Goal: Use online tool/utility: Utilize a website feature to perform a specific function

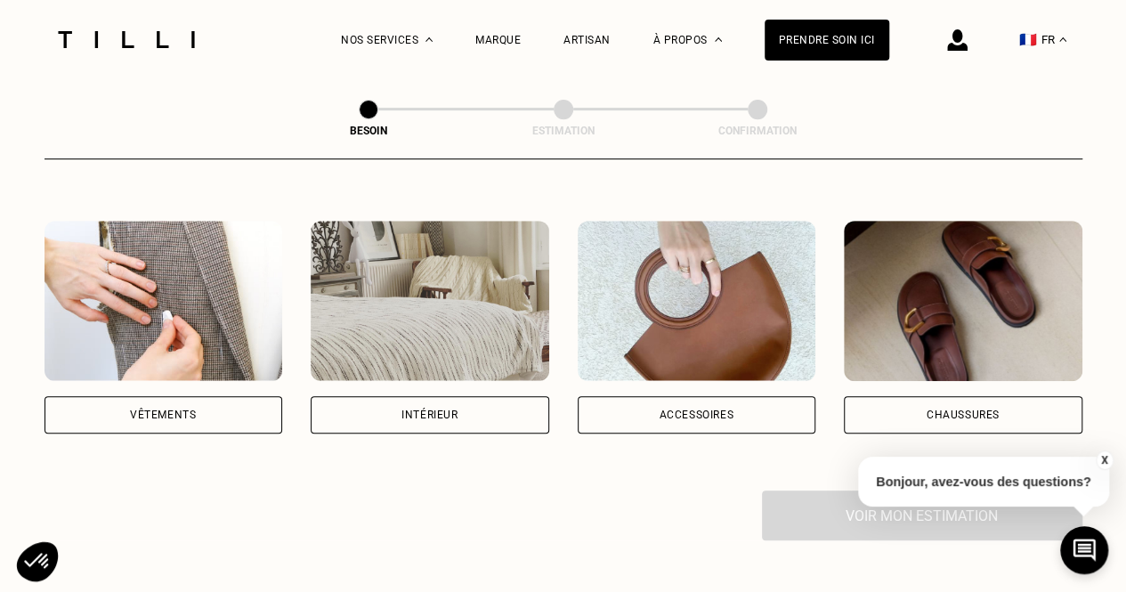
scroll to position [377, 0]
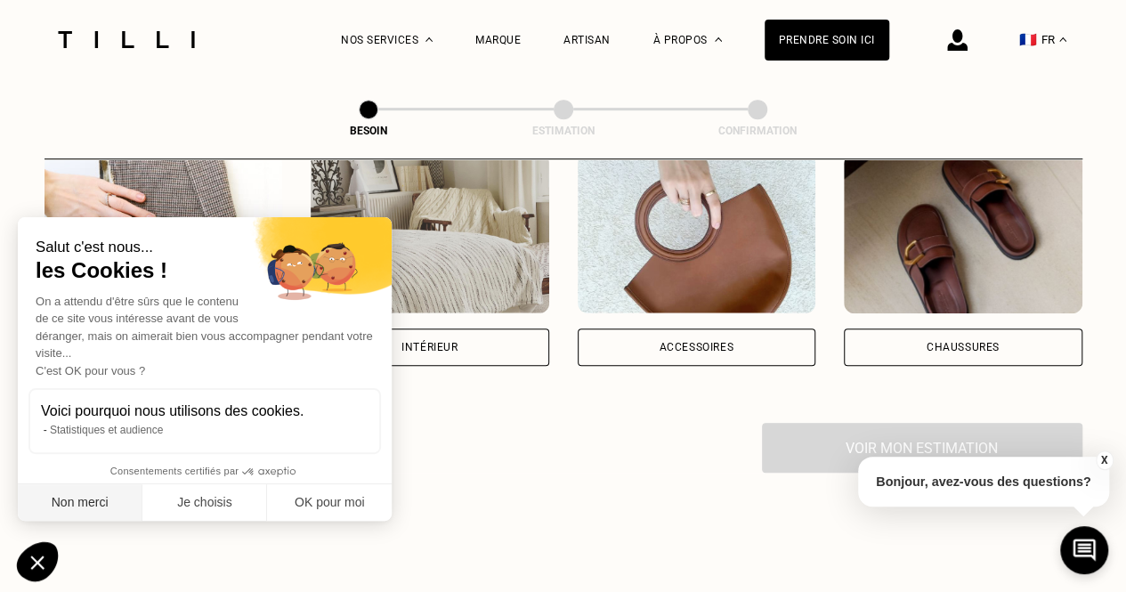
click at [109, 514] on button "Non merci" at bounding box center [80, 502] width 125 height 37
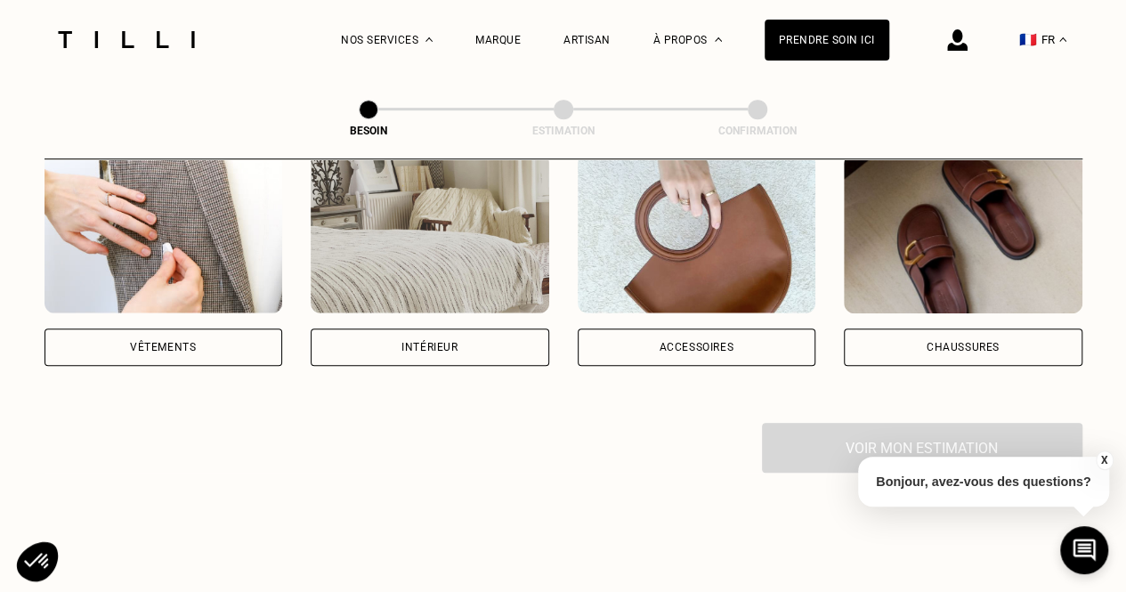
click at [166, 337] on div "Vêtements" at bounding box center [164, 346] width 239 height 37
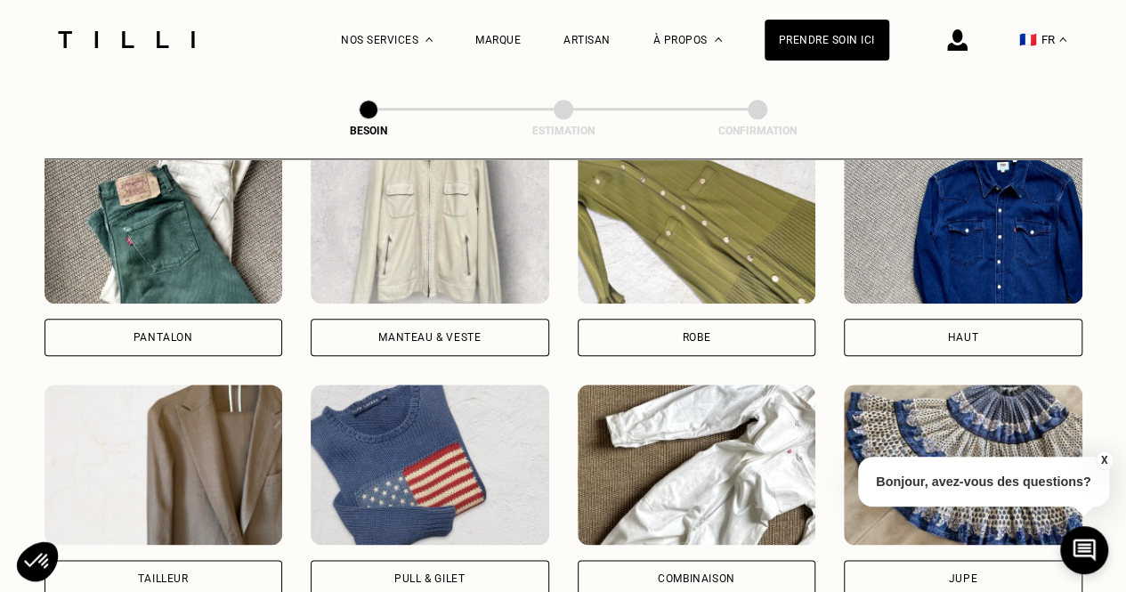
scroll to position [868, 0]
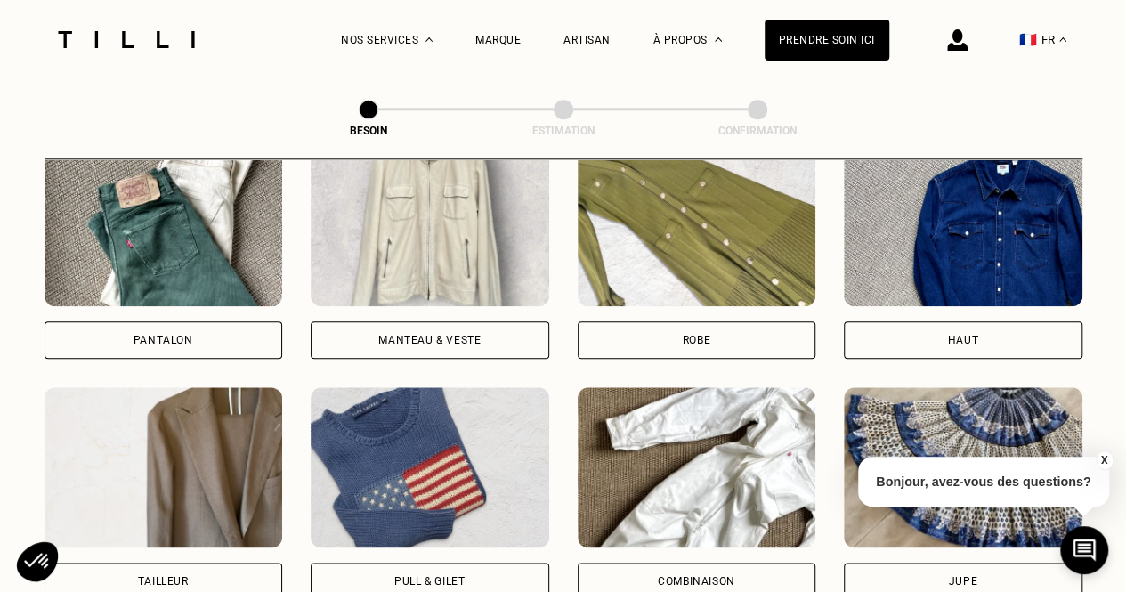
click at [420, 227] on img at bounding box center [430, 226] width 239 height 160
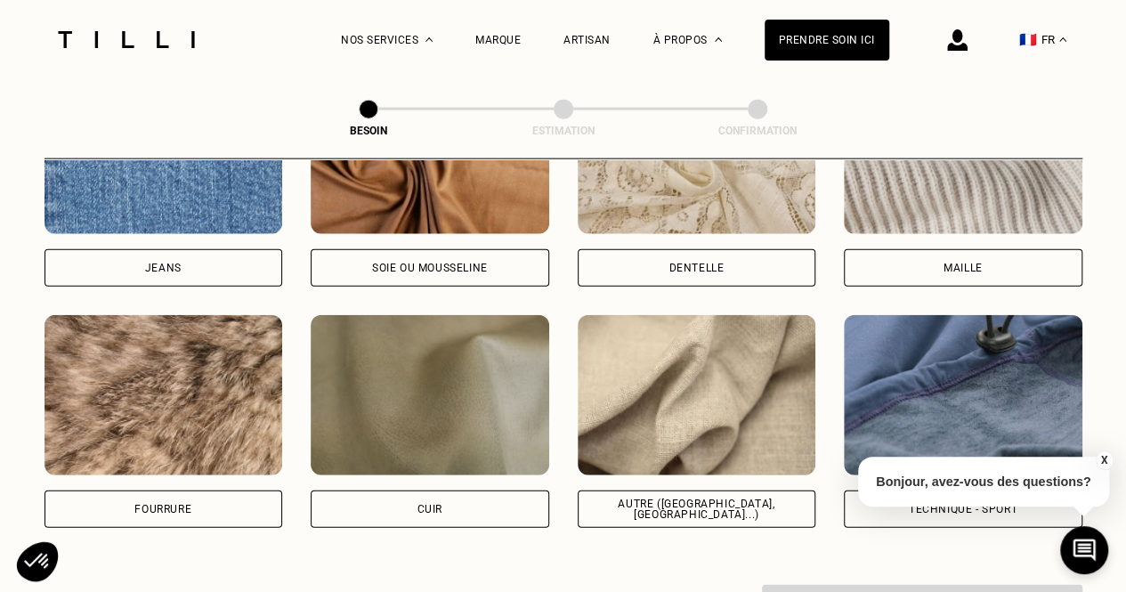
scroll to position [2014, 0]
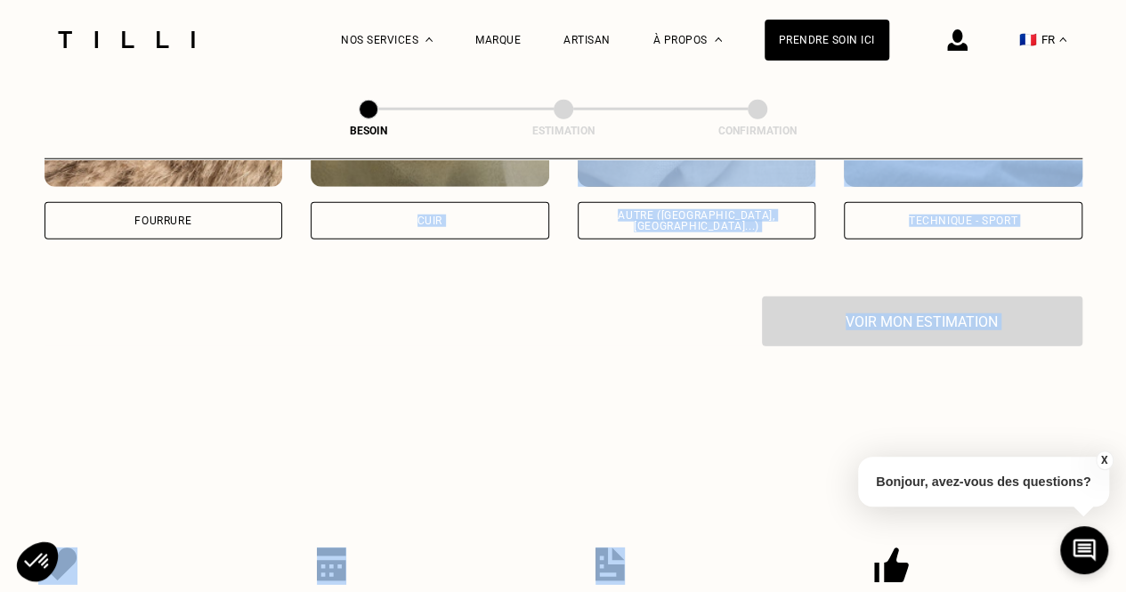
drag, startPoint x: 493, startPoint y: 425, endPoint x: 664, endPoint y: 628, distance: 265.3
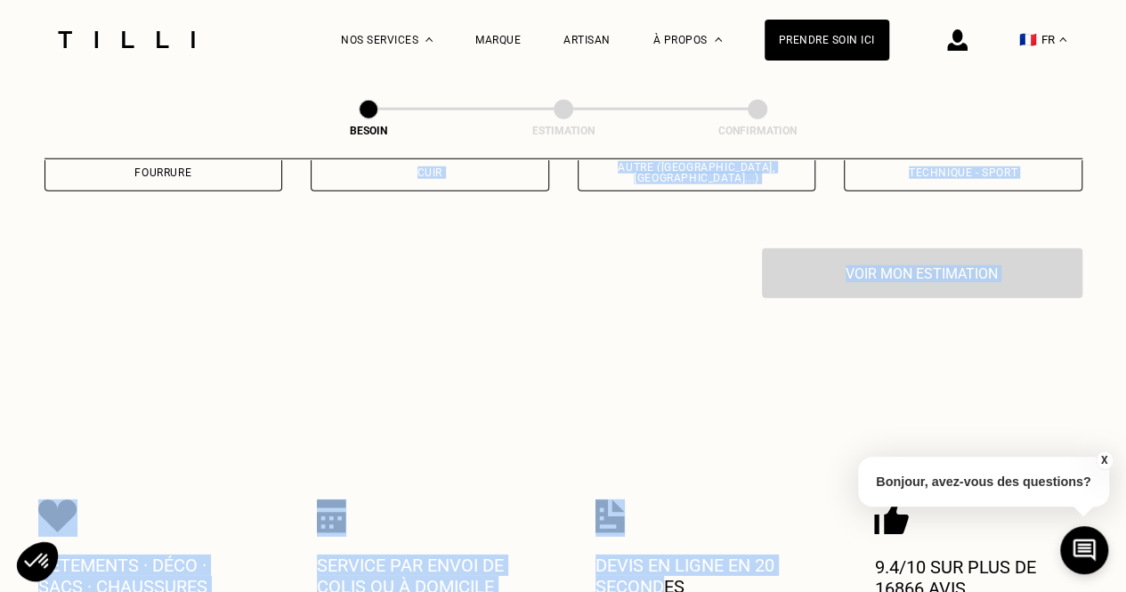
click at [730, 442] on div "Vêtements · Déco · Sacs · Chaussures Service par envoi de colis ou à domicile D…" at bounding box center [563, 548] width 1050 height 287
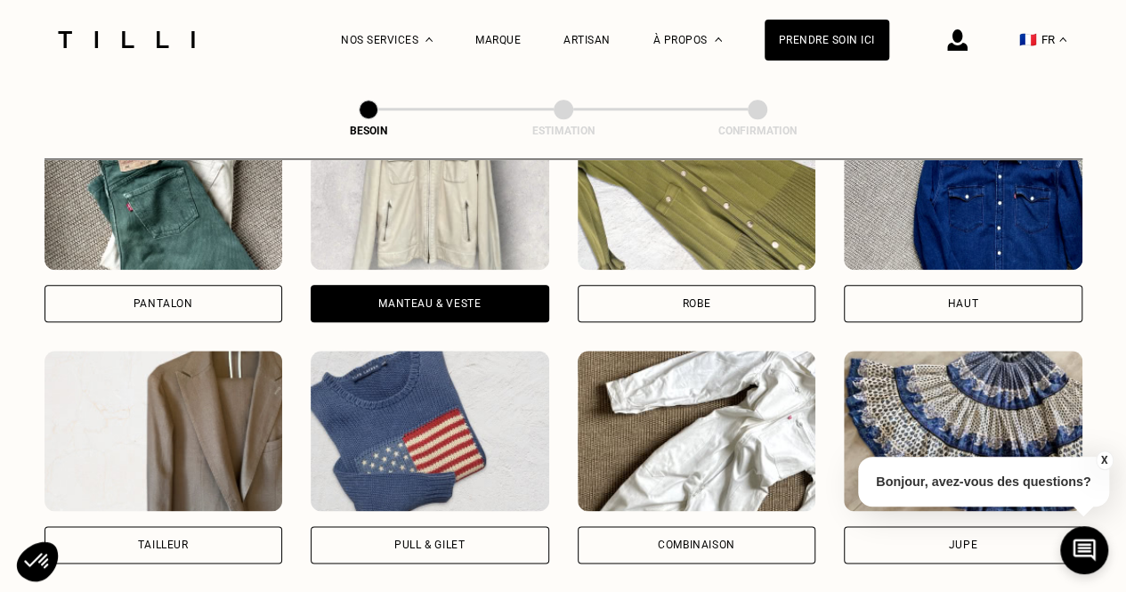
scroll to position [871, 0]
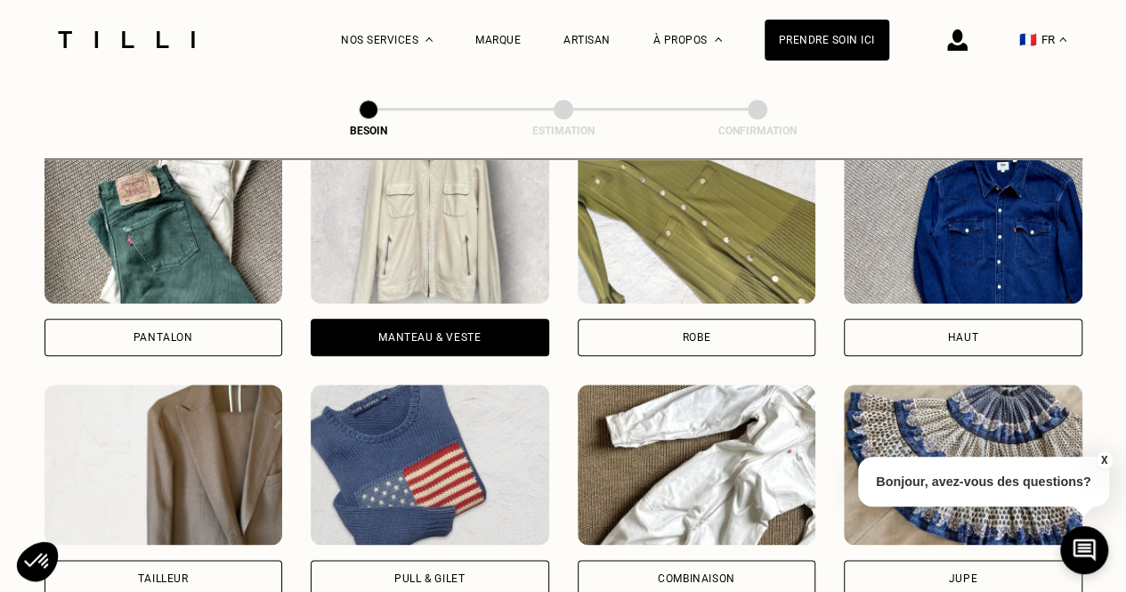
click at [126, 193] on img at bounding box center [164, 223] width 239 height 160
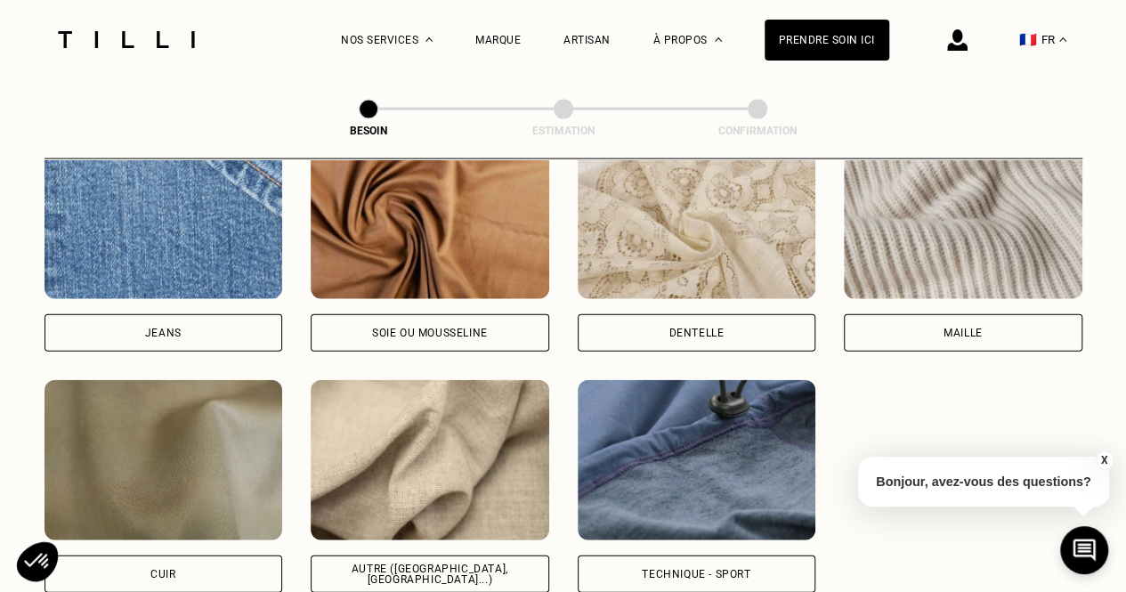
scroll to position [1949, 0]
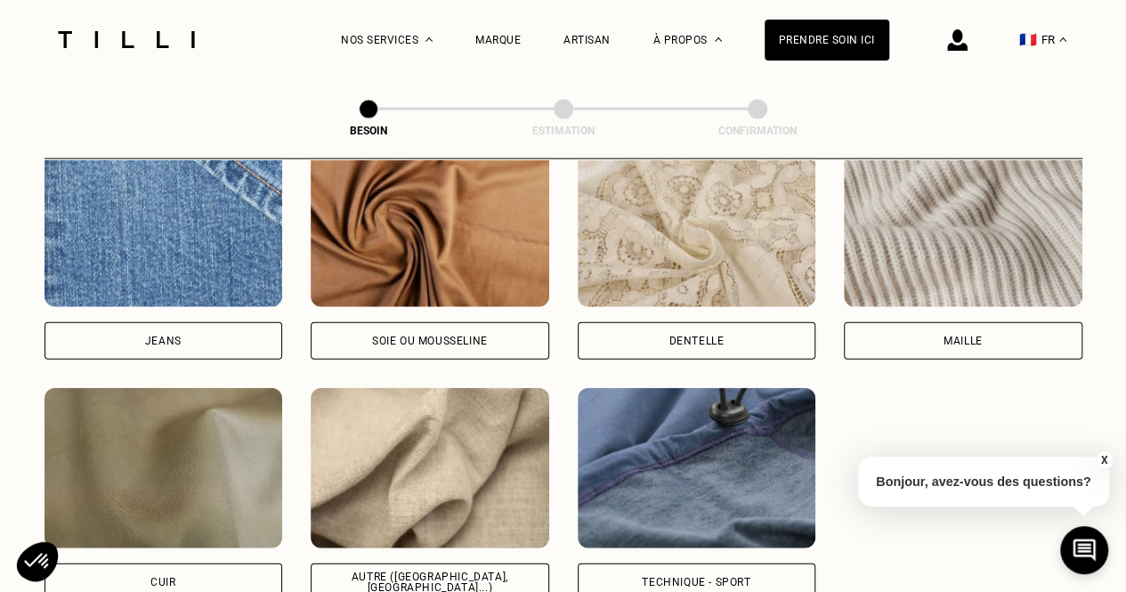
click at [1003, 214] on img at bounding box center [963, 227] width 239 height 160
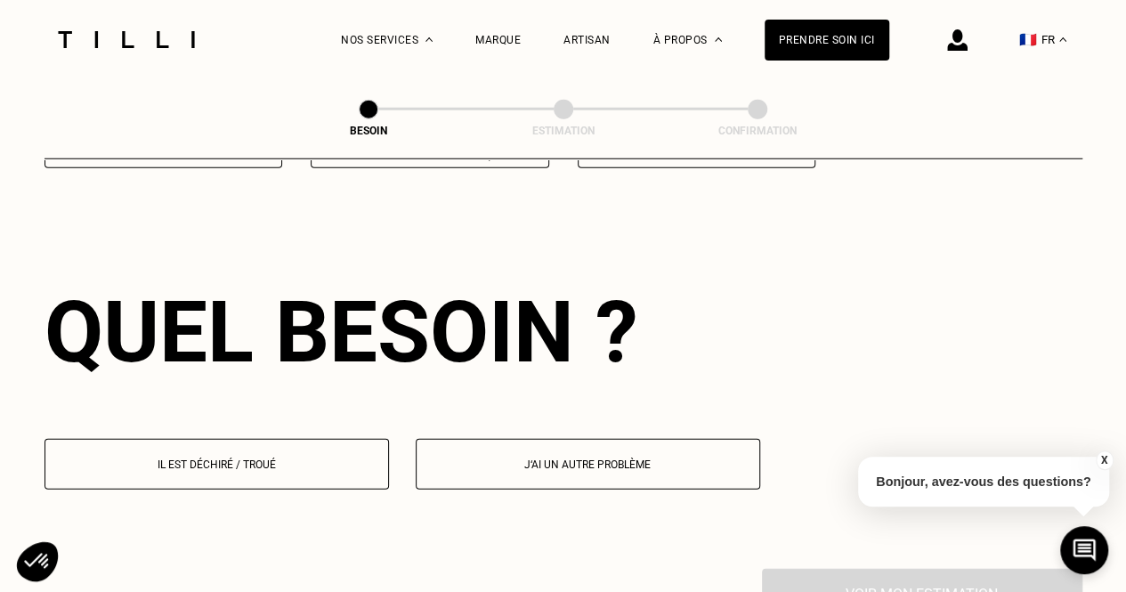
scroll to position [2391, 0]
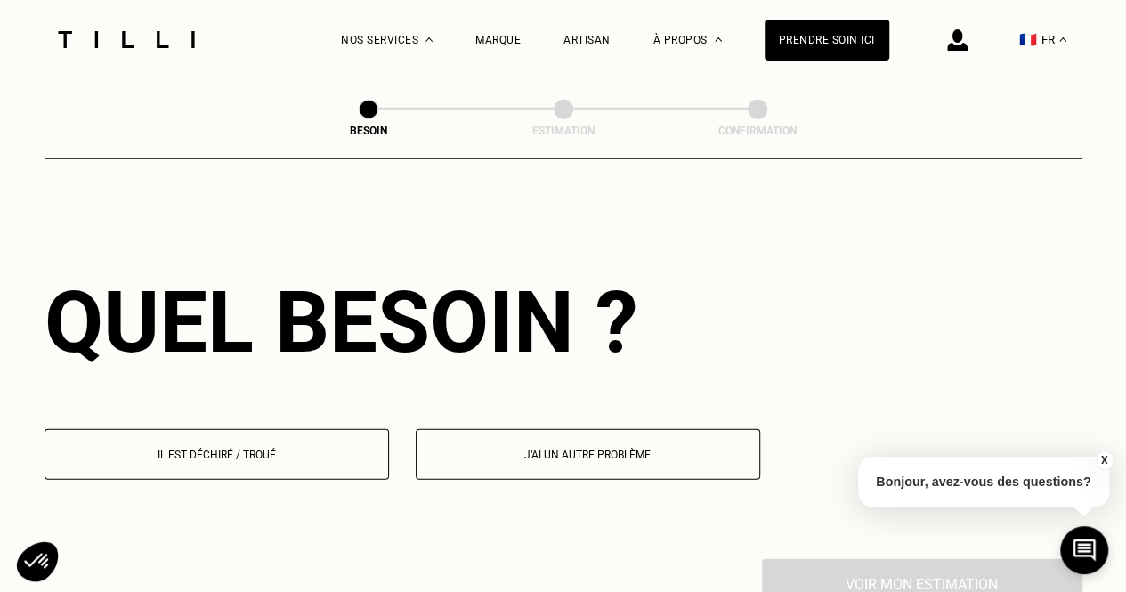
click at [646, 449] on p "J‘ai un autre problème" at bounding box center [588, 455] width 325 height 12
select select "FR"
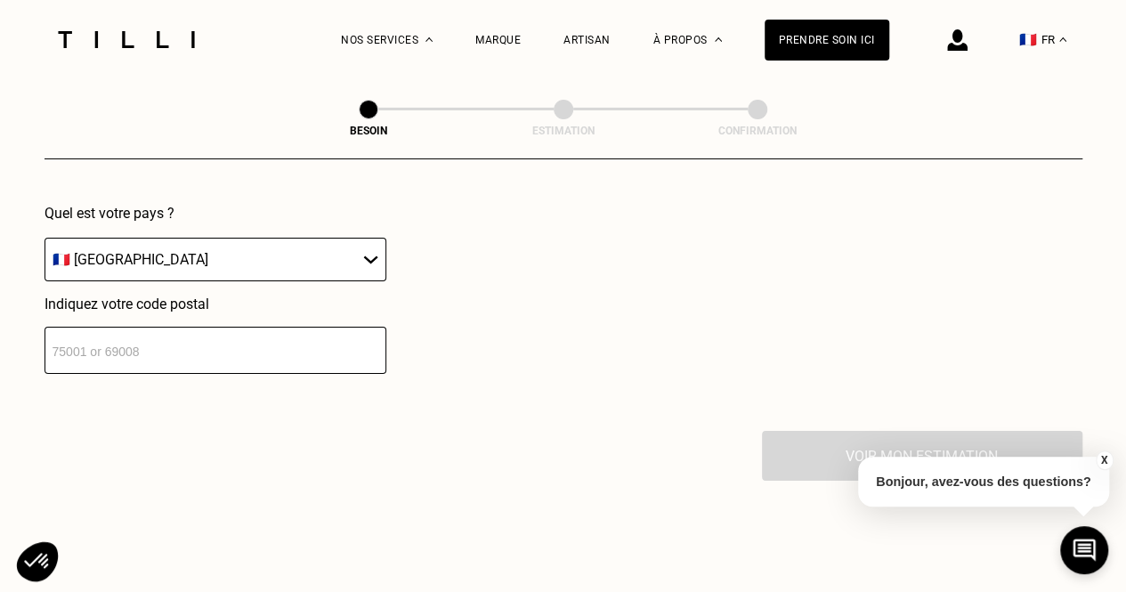
scroll to position [2926, 0]
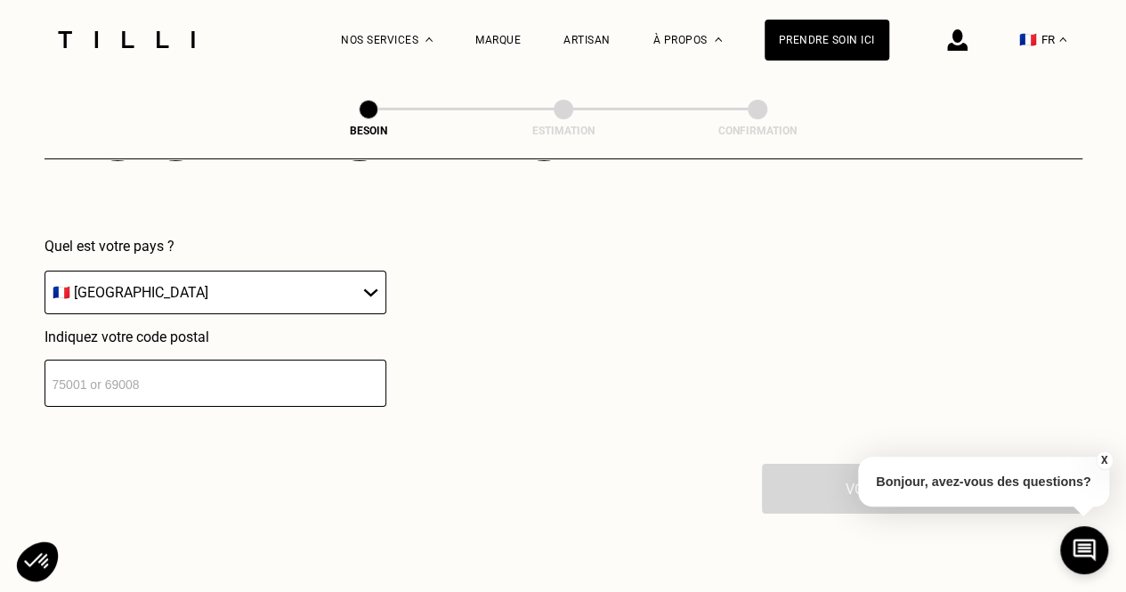
click at [201, 384] on input "number" at bounding box center [216, 383] width 342 height 47
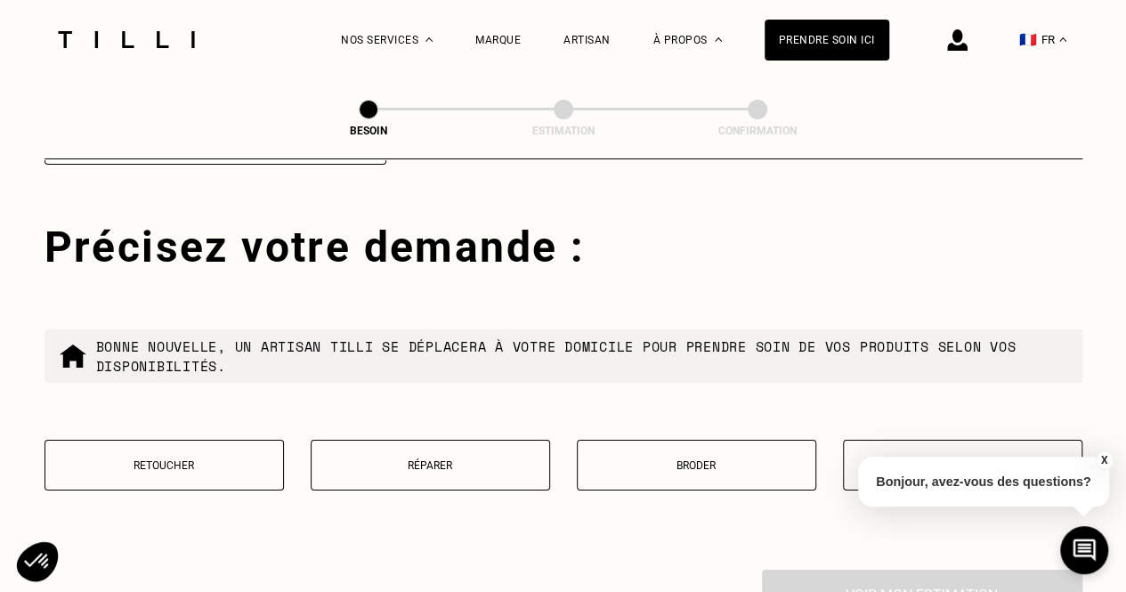
scroll to position [3180, 0]
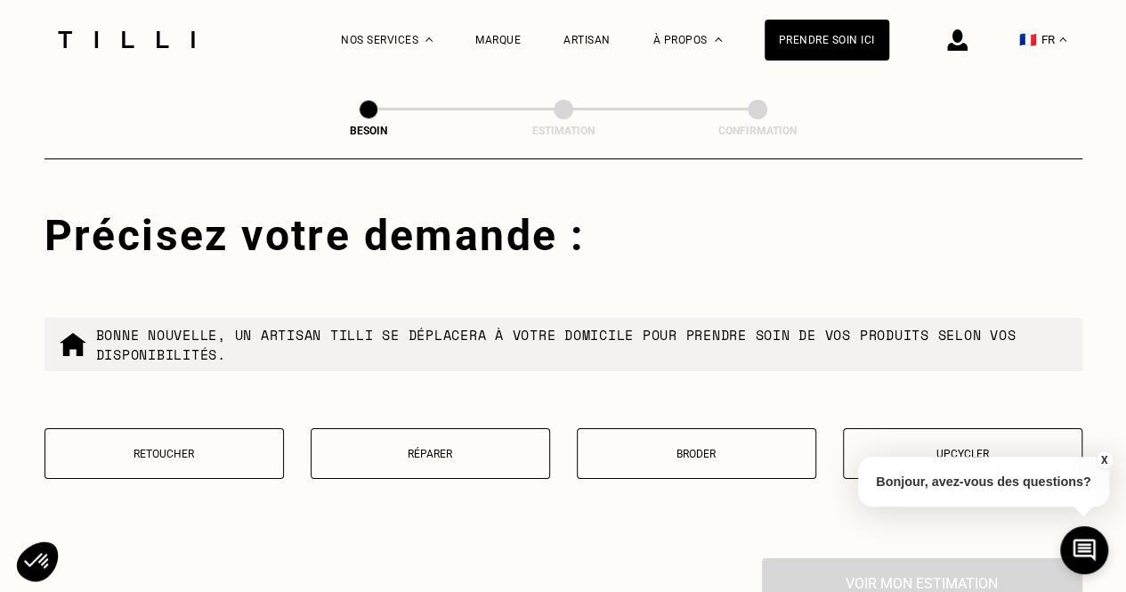
type input "75116"
click at [158, 448] on p "Retoucher" at bounding box center [164, 454] width 220 height 12
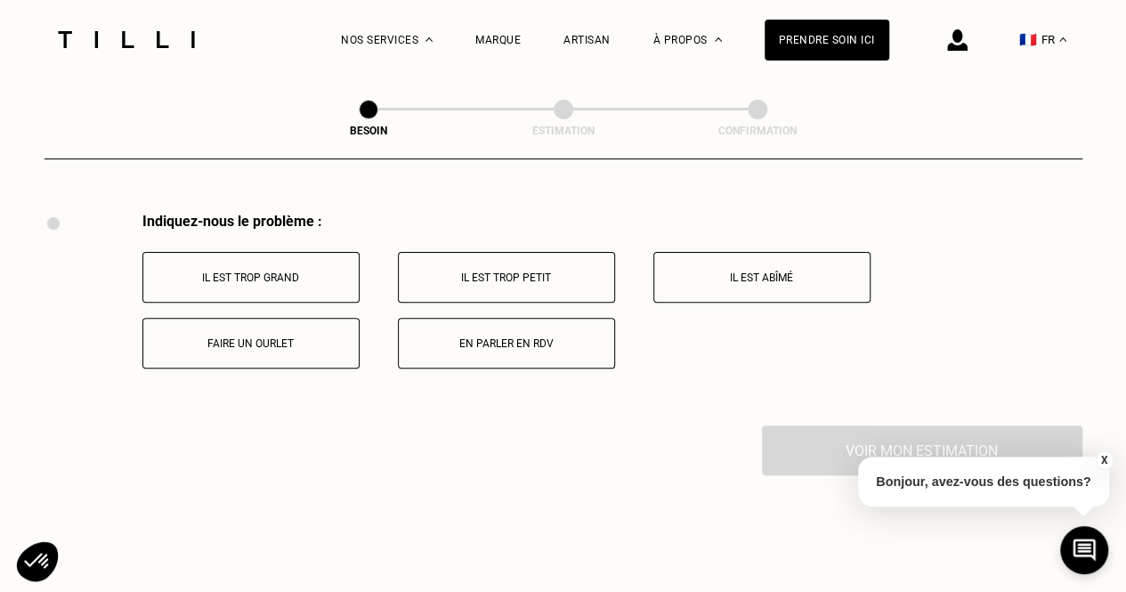
scroll to position [3528, 0]
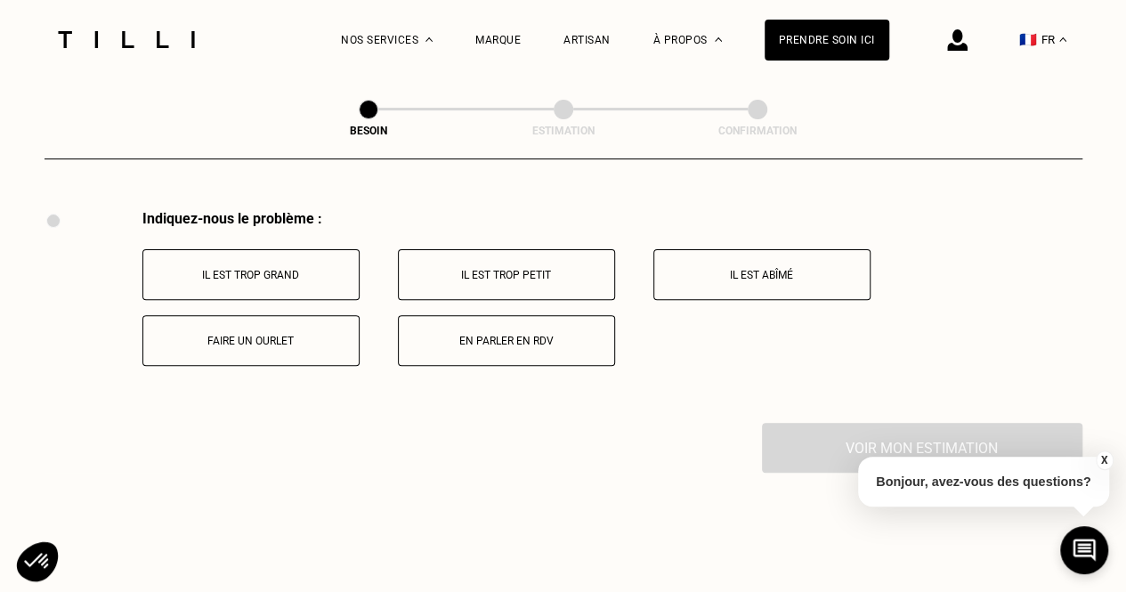
click at [268, 272] on button "Il est trop grand" at bounding box center [250, 274] width 217 height 51
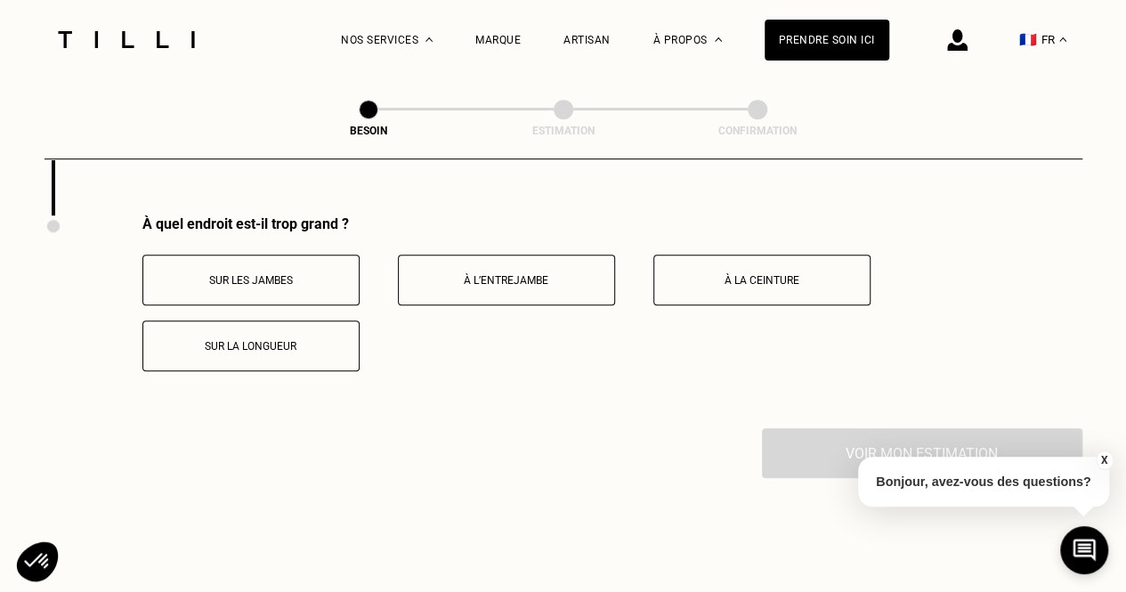
scroll to position [3741, 0]
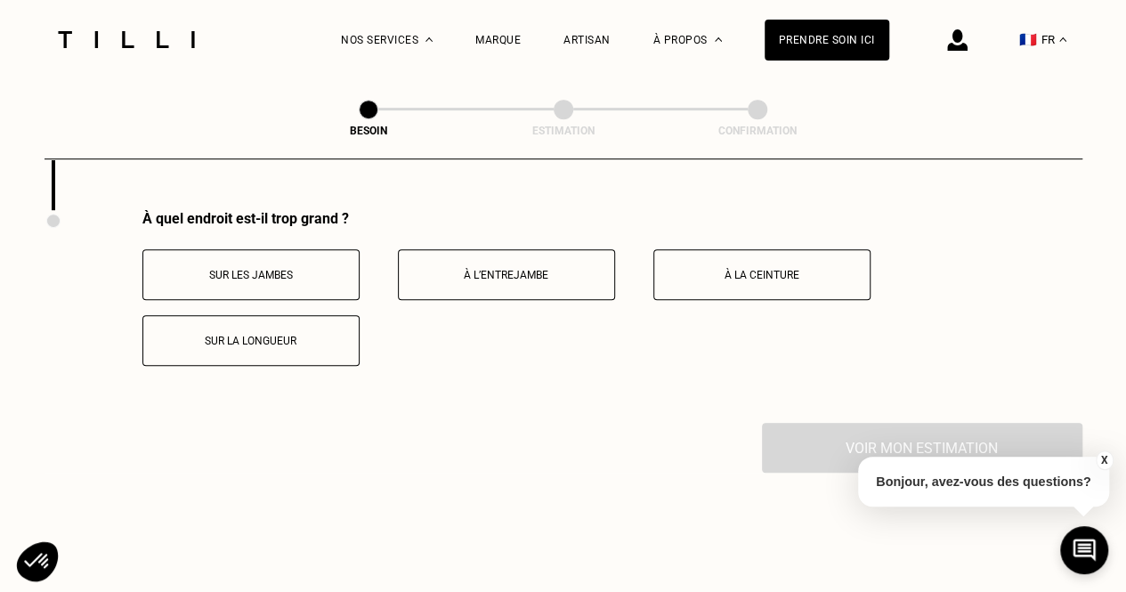
click at [767, 270] on p "À la ceinture" at bounding box center [762, 275] width 198 height 12
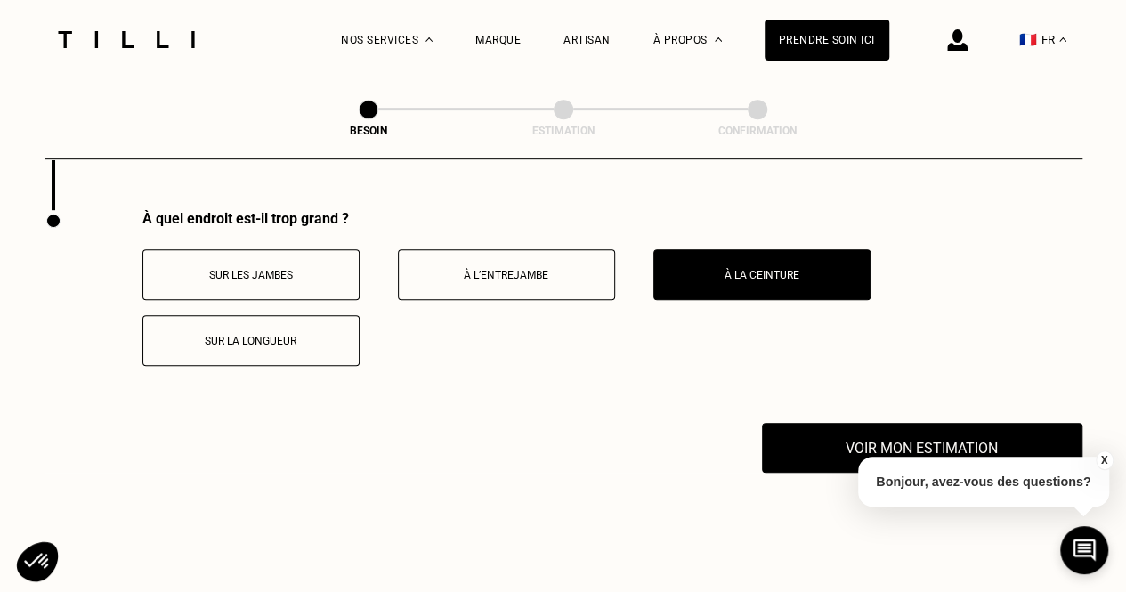
click at [320, 357] on div "À quel endroit est-il trop grand ? Sur les jambes À l’entrejambe À la ceinture …" at bounding box center [564, 316] width 1038 height 213
click at [310, 335] on p "Sur la longueur" at bounding box center [251, 341] width 198 height 12
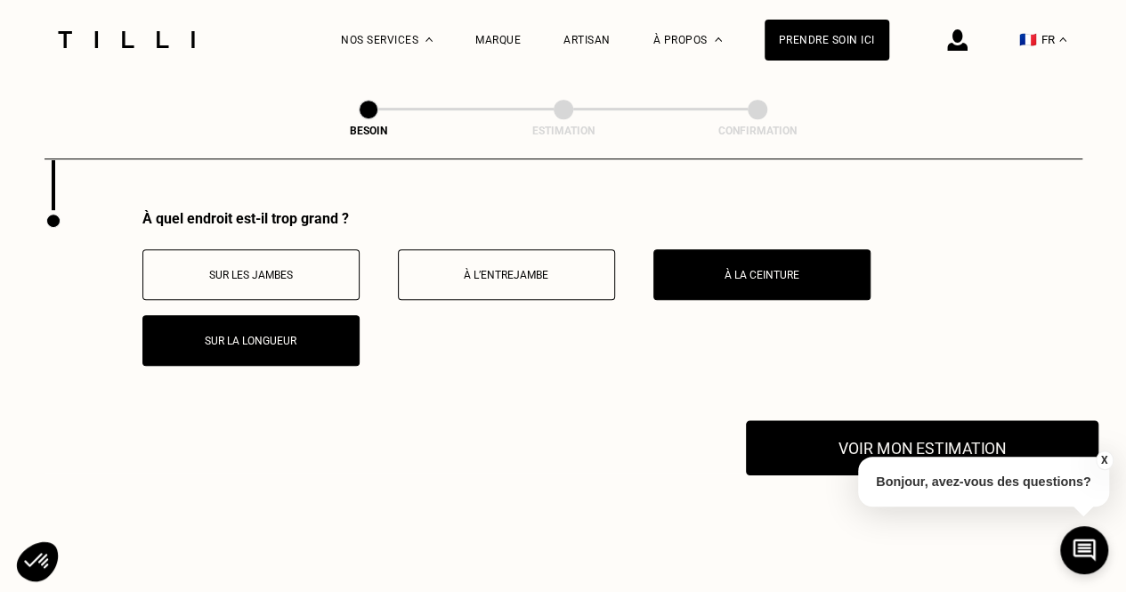
click at [791, 437] on button "Voir mon estimation" at bounding box center [922, 447] width 353 height 55
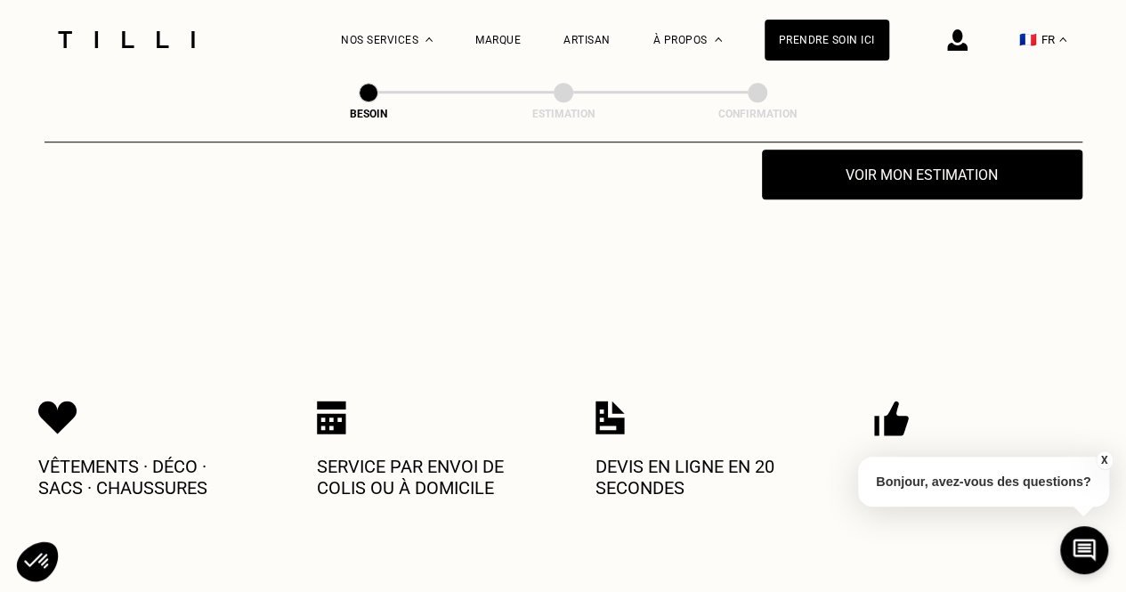
scroll to position [4008, 0]
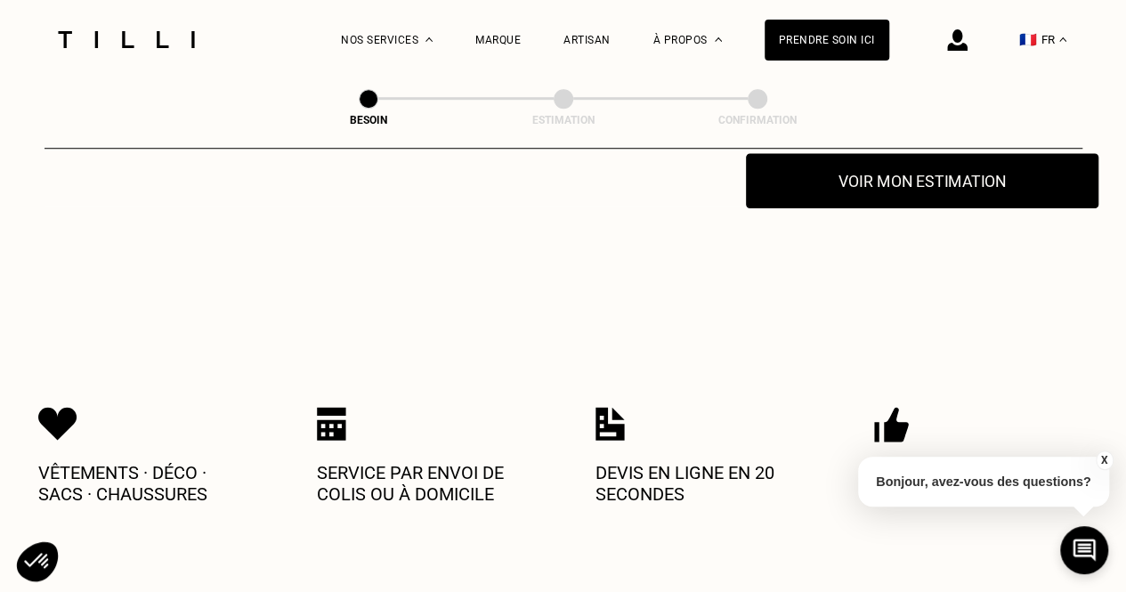
click at [913, 175] on button "Voir mon estimation" at bounding box center [922, 180] width 353 height 55
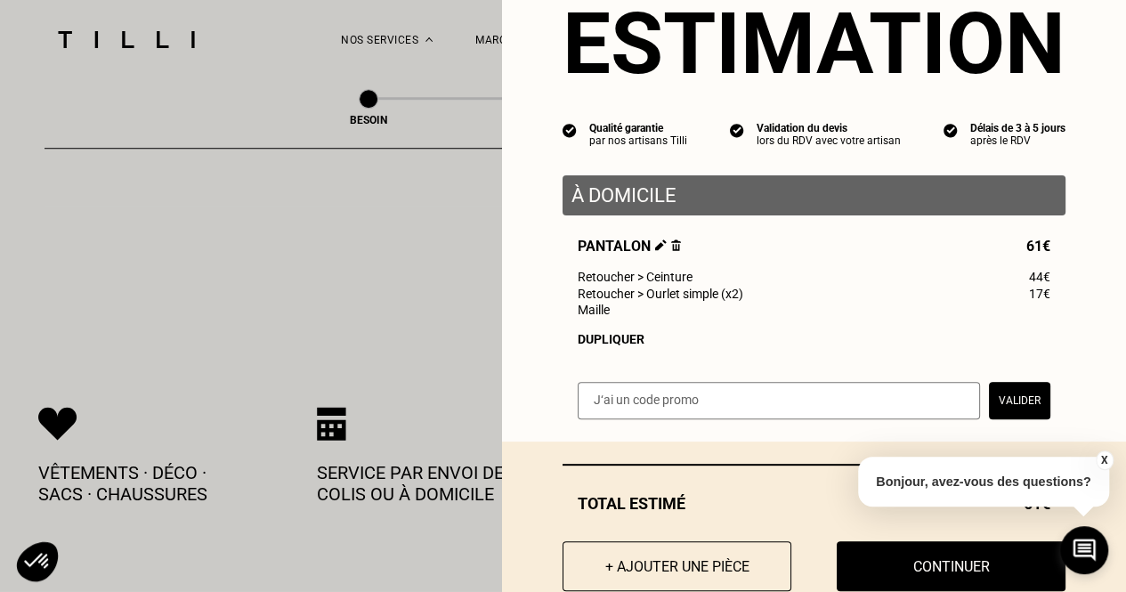
scroll to position [114, 0]
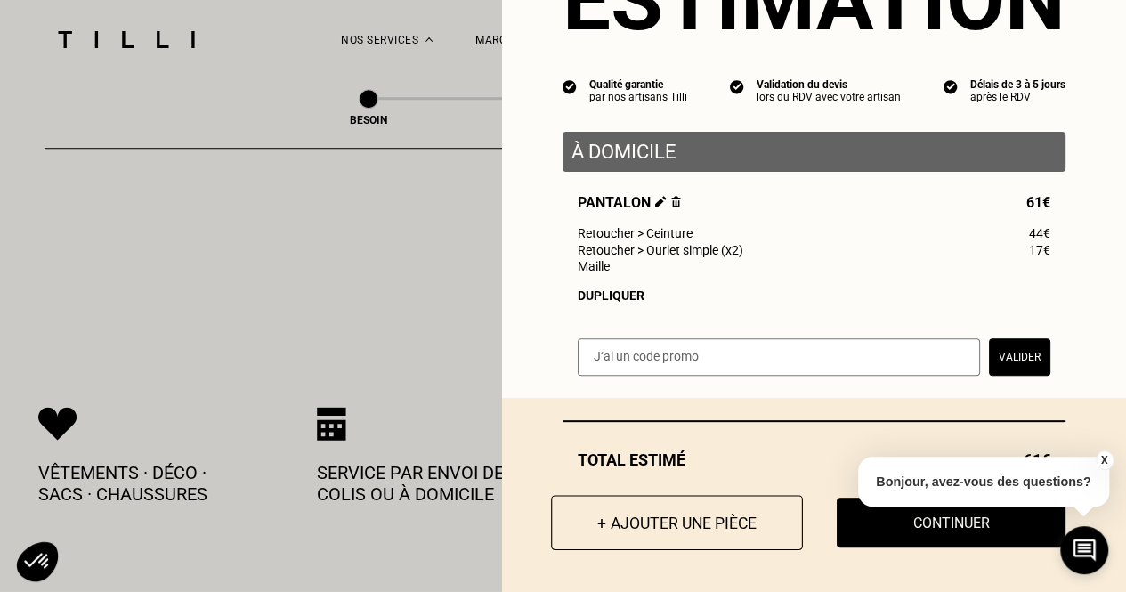
click at [714, 515] on button "+ Ajouter une pièce" at bounding box center [677, 522] width 252 height 55
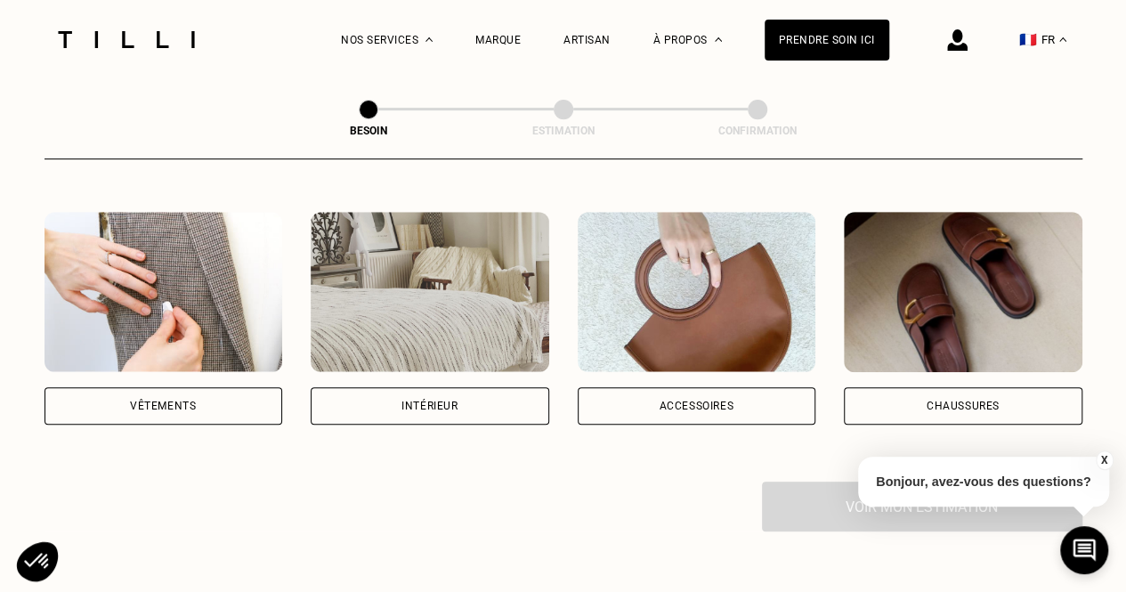
scroll to position [353, 0]
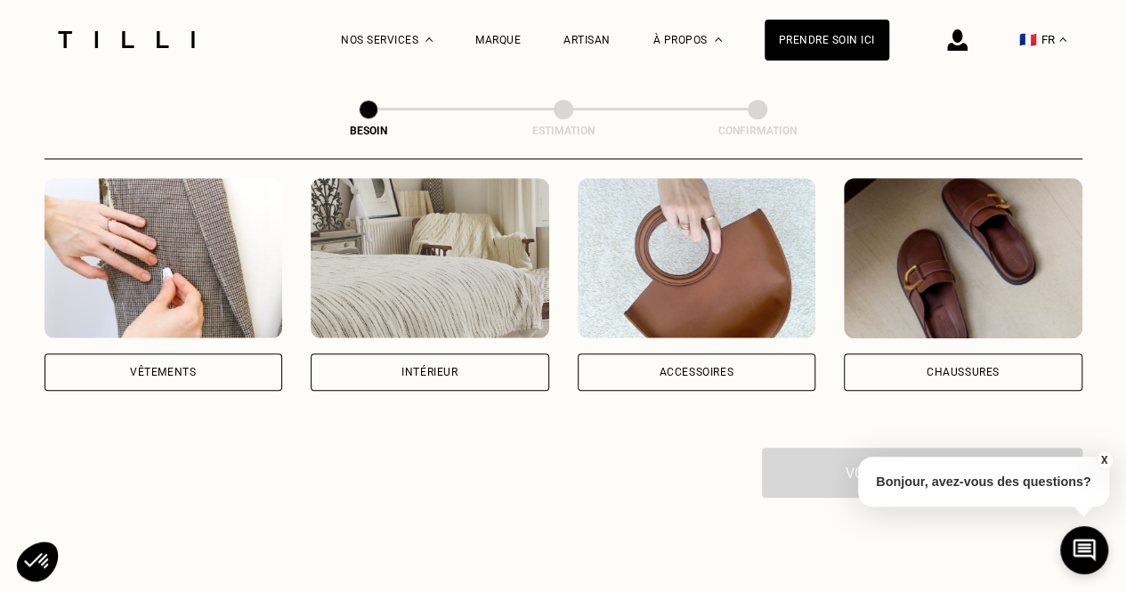
click at [158, 267] on img at bounding box center [164, 258] width 239 height 160
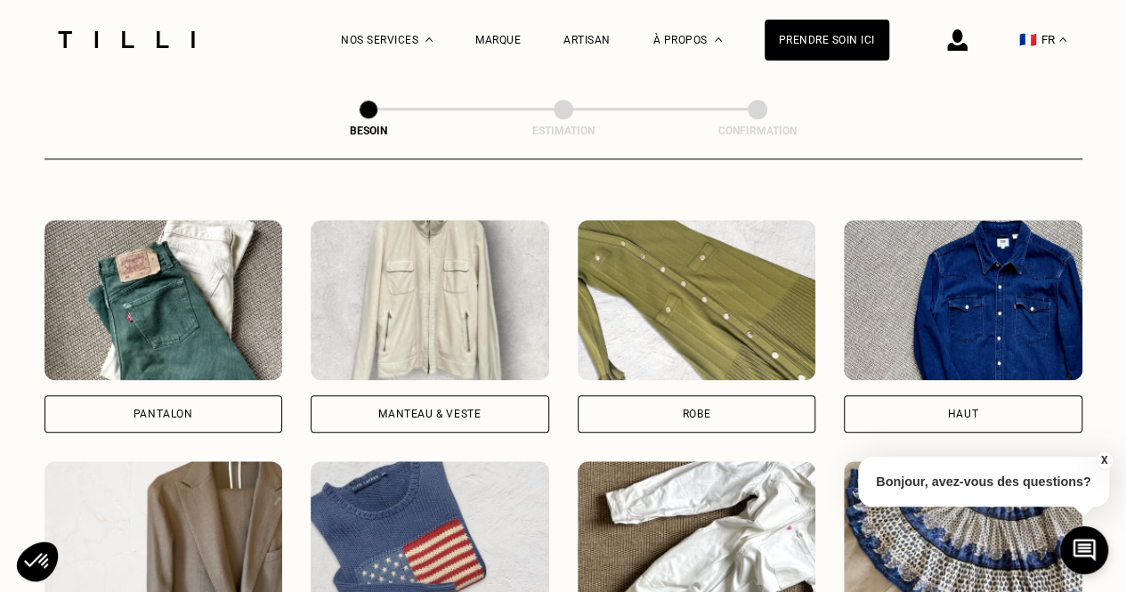
scroll to position [812, 0]
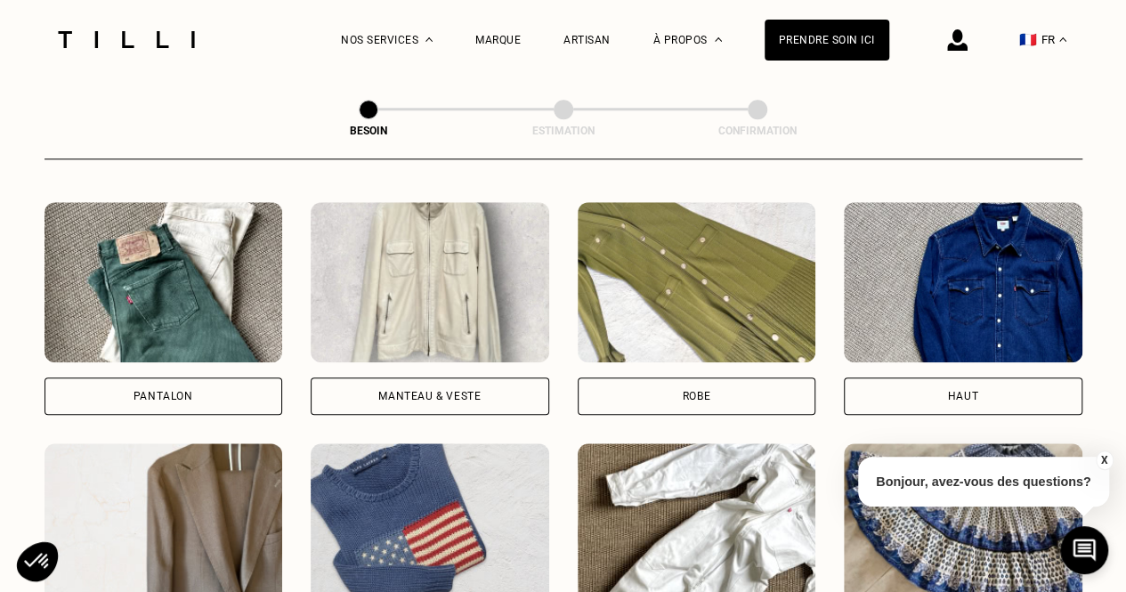
click at [194, 227] on img at bounding box center [164, 282] width 239 height 160
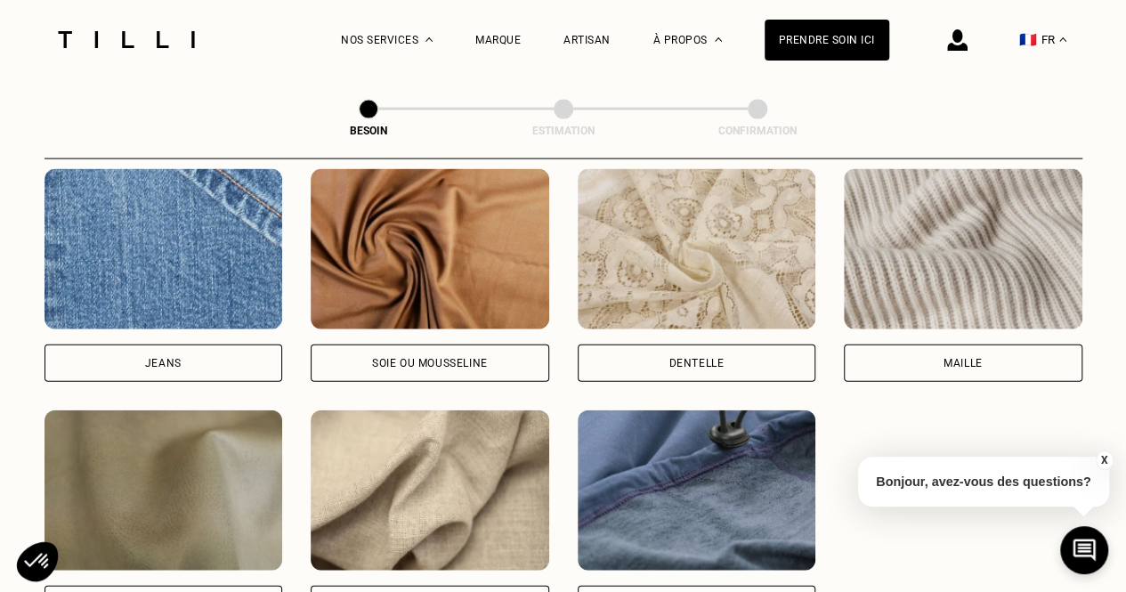
scroll to position [1918, 0]
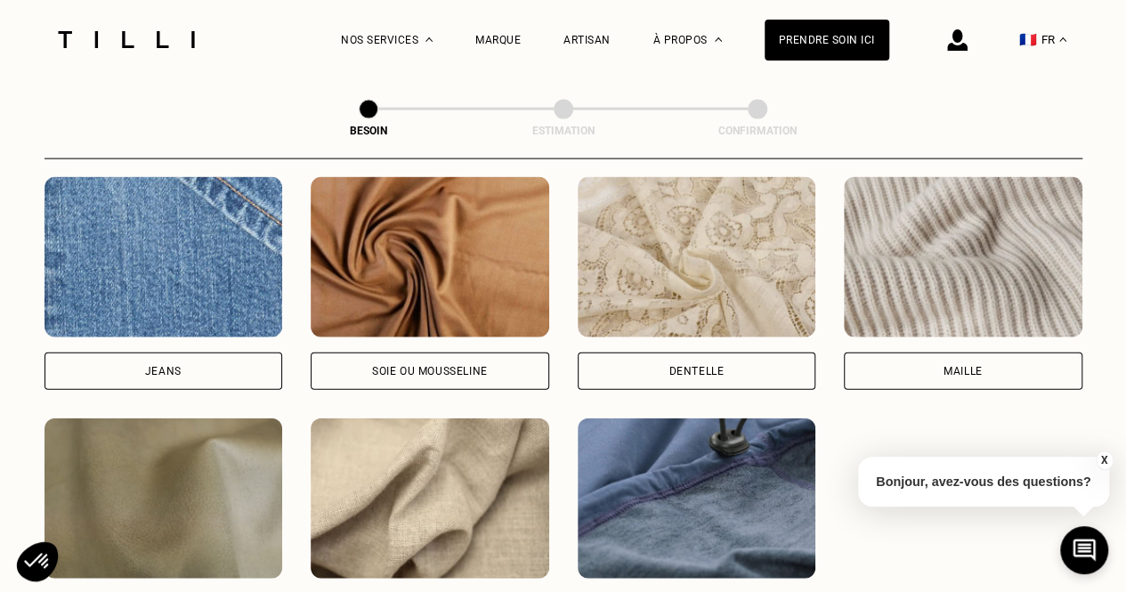
click at [148, 310] on img at bounding box center [164, 257] width 239 height 160
select select "FR"
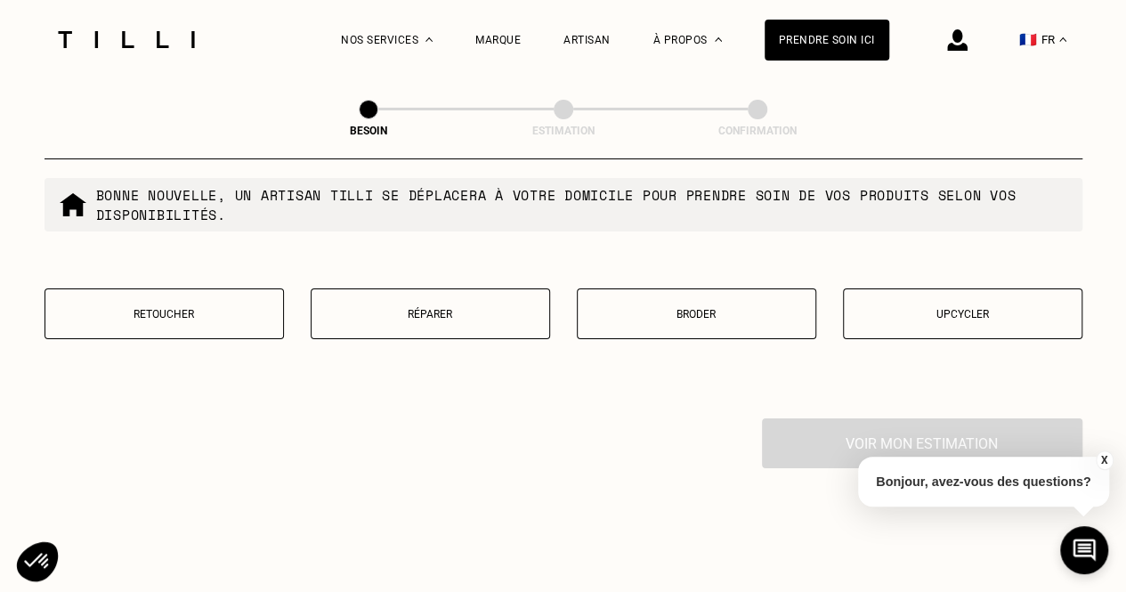
scroll to position [3077, 0]
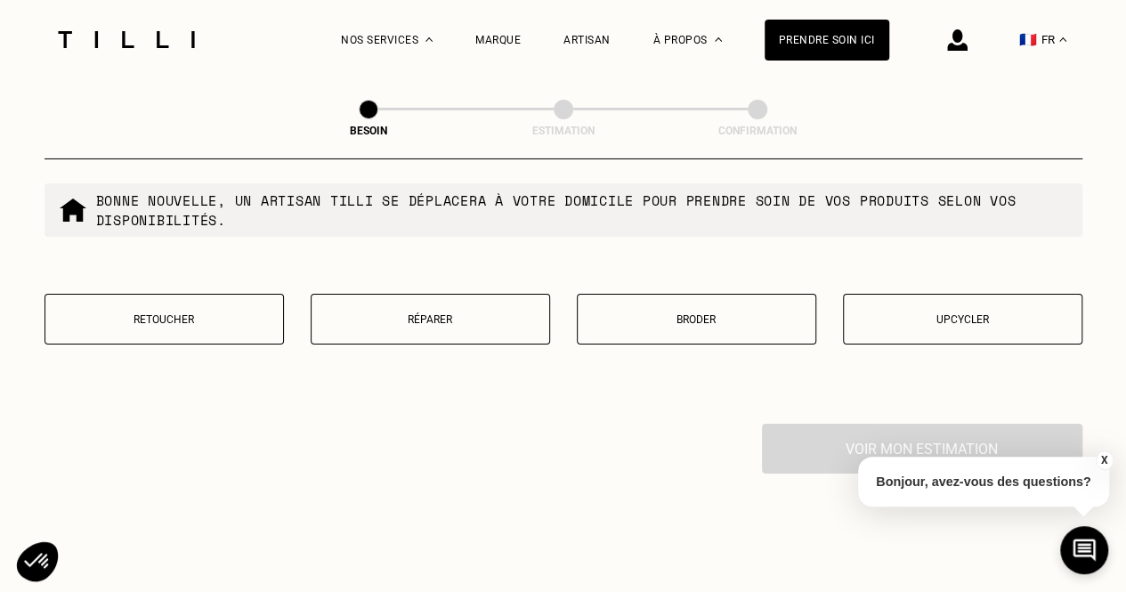
click at [142, 313] on p "Retoucher" at bounding box center [164, 319] width 220 height 12
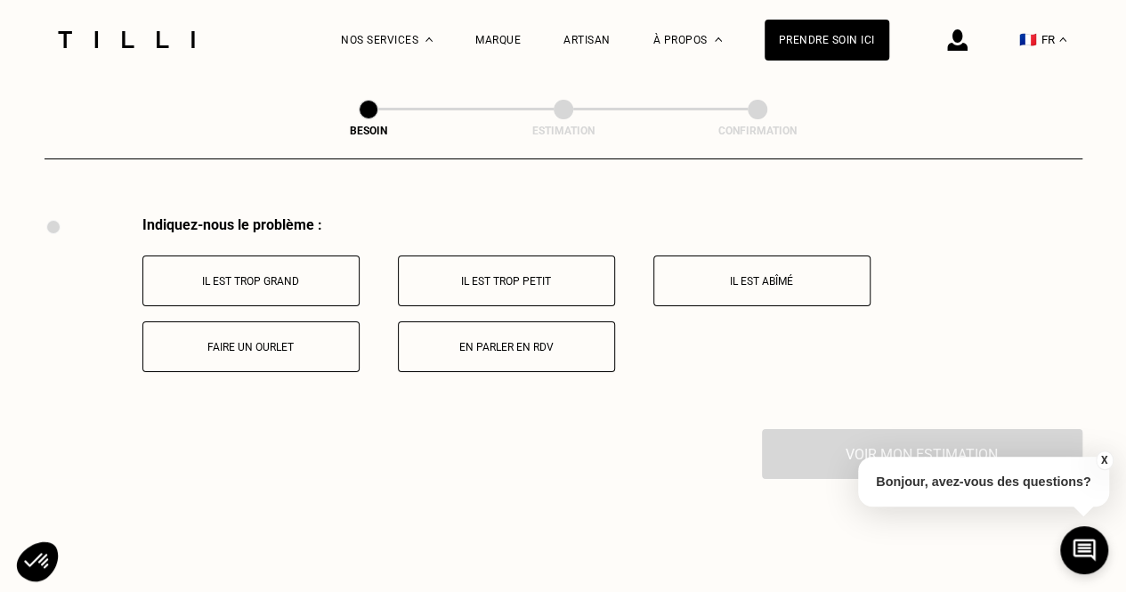
scroll to position [3290, 0]
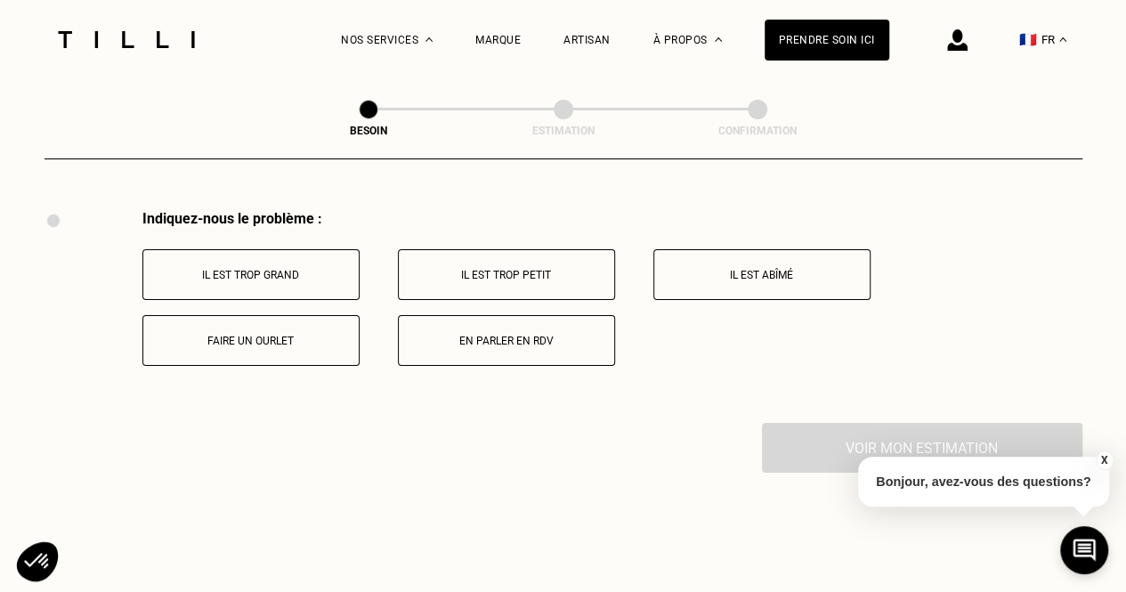
click at [247, 254] on button "Il est trop grand" at bounding box center [250, 274] width 217 height 51
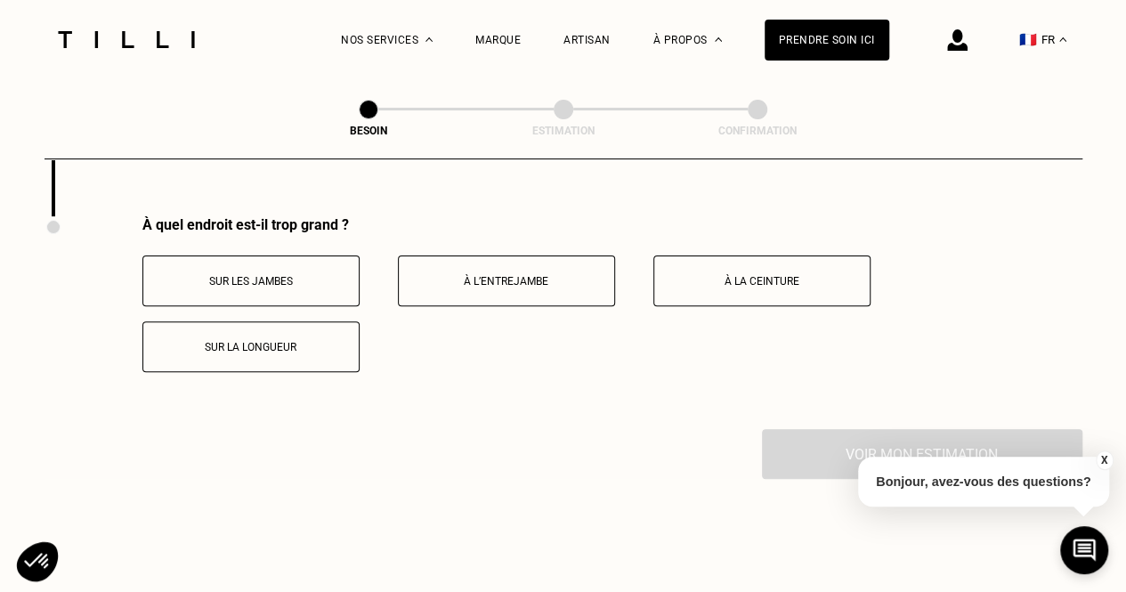
scroll to position [3503, 0]
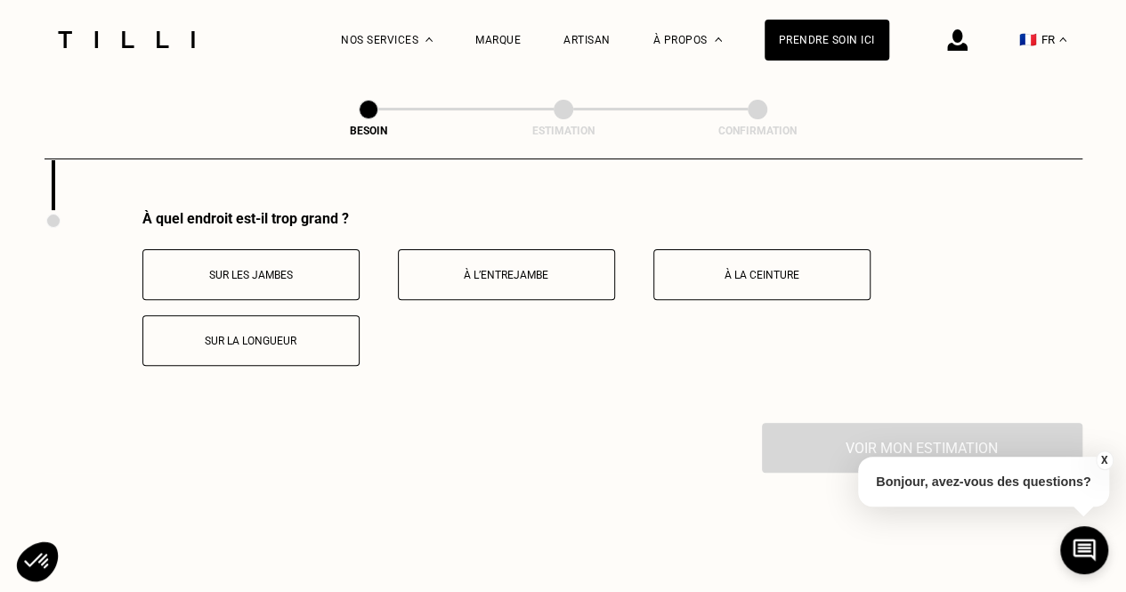
click at [780, 284] on button "À la ceinture" at bounding box center [761, 274] width 217 height 51
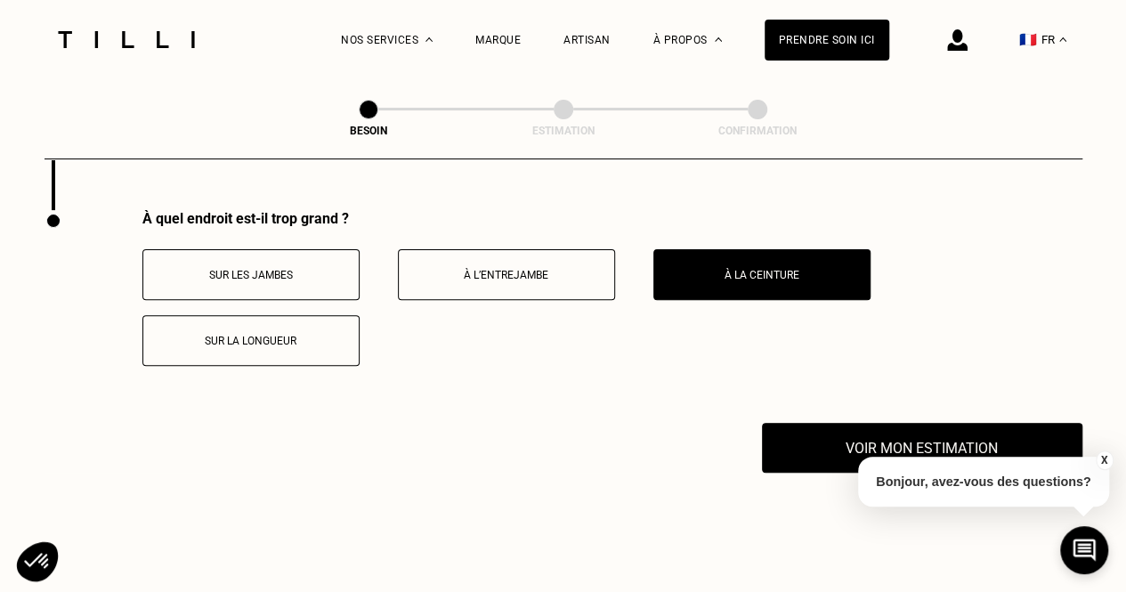
click at [335, 345] on button "Sur la longueur" at bounding box center [250, 340] width 217 height 51
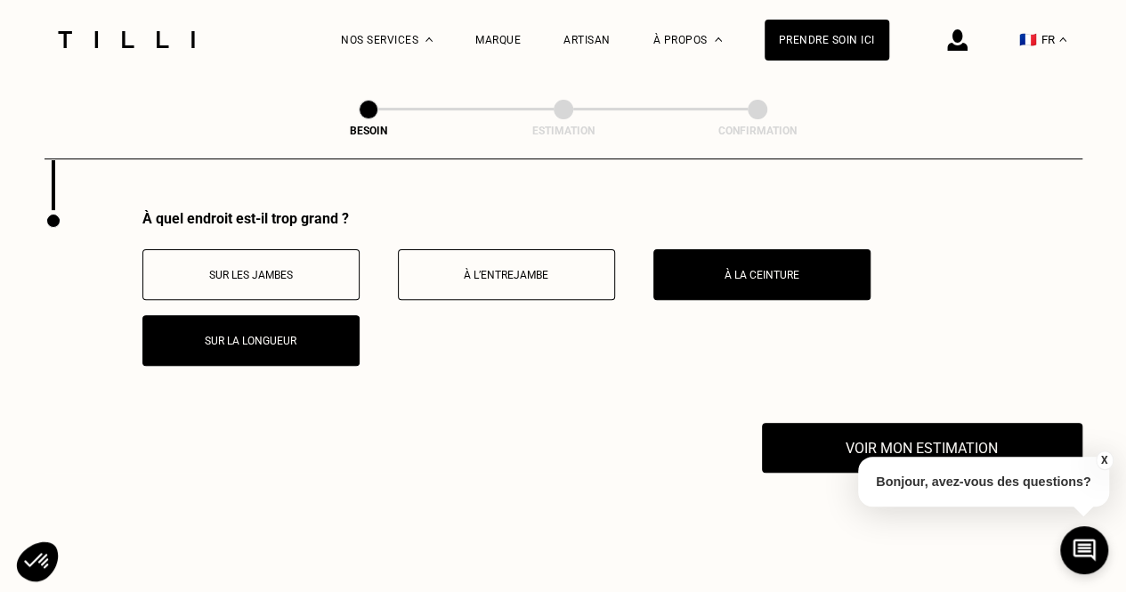
click at [315, 252] on button "Sur les jambes" at bounding box center [250, 274] width 217 height 51
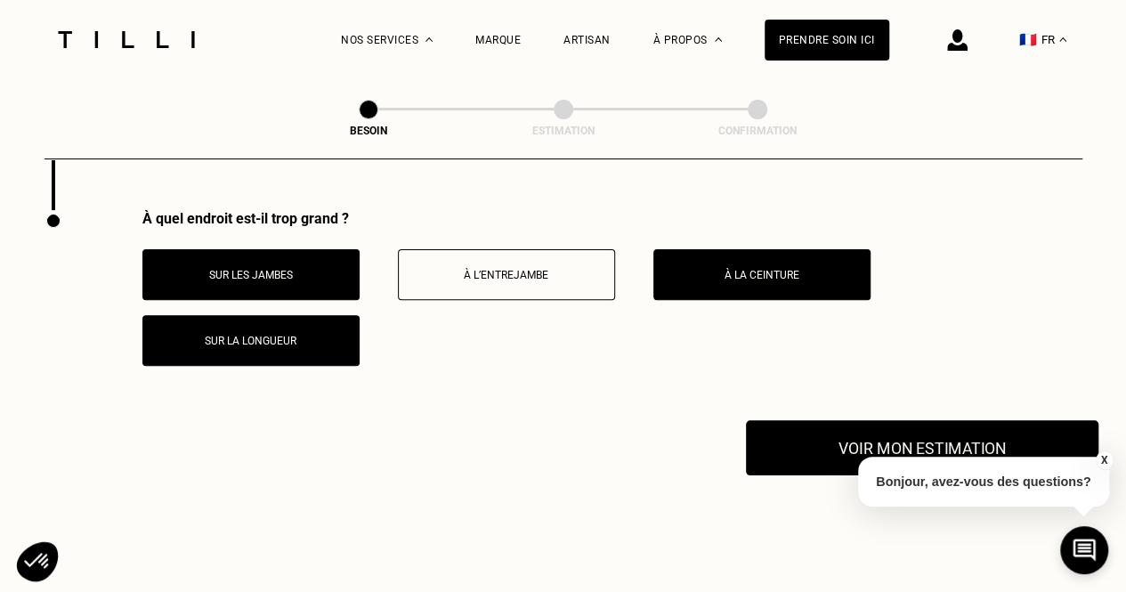
click at [842, 420] on button "Voir mon estimation" at bounding box center [922, 447] width 353 height 55
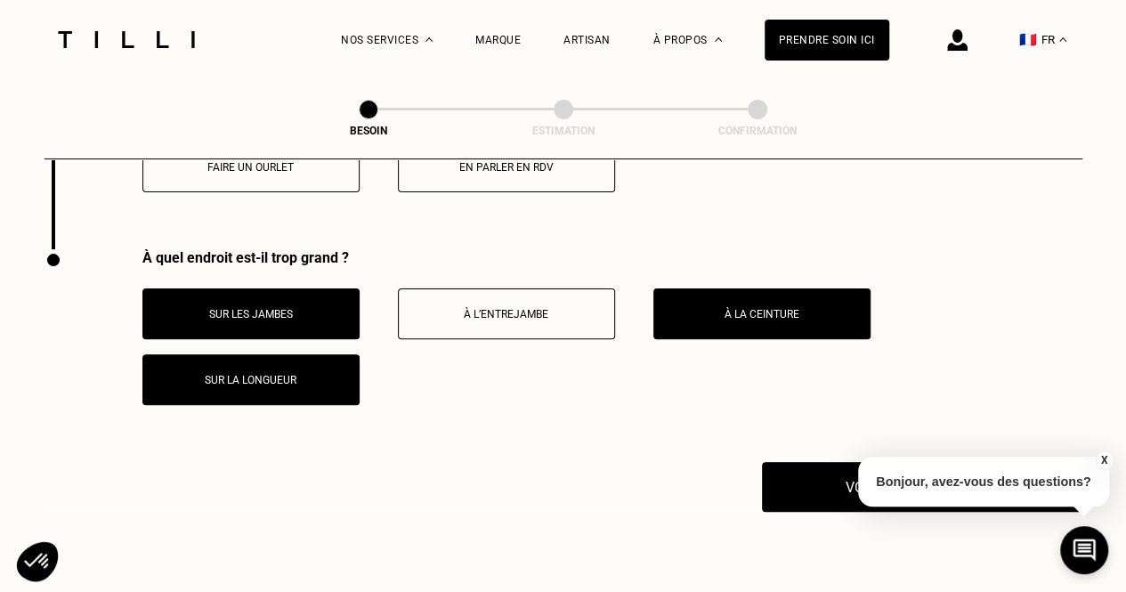
scroll to position [3773, 0]
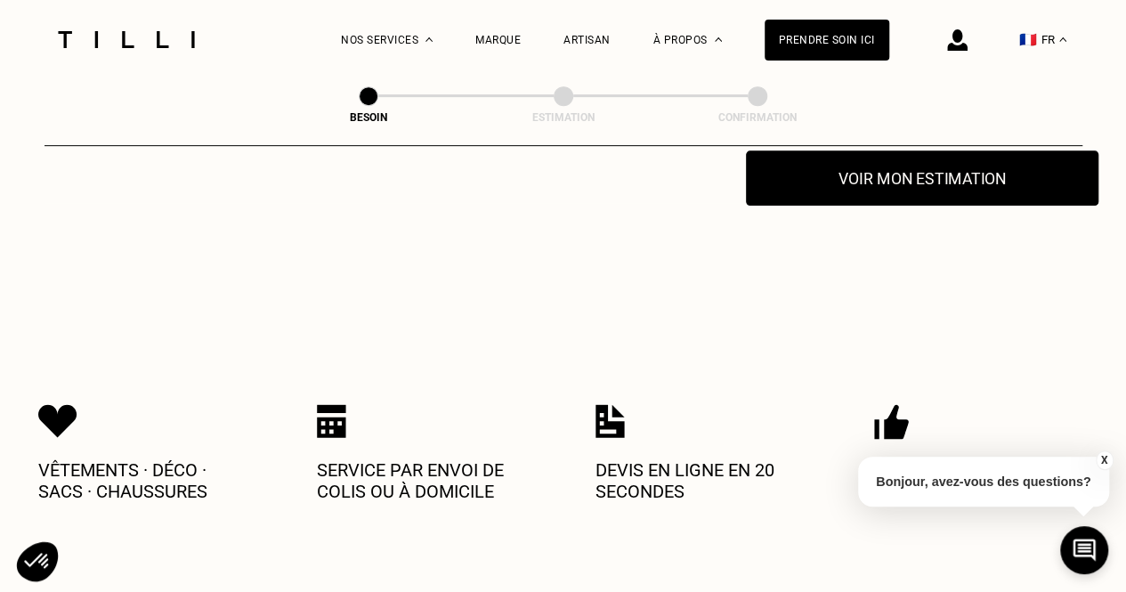
click at [904, 162] on button "Voir mon estimation" at bounding box center [922, 177] width 353 height 55
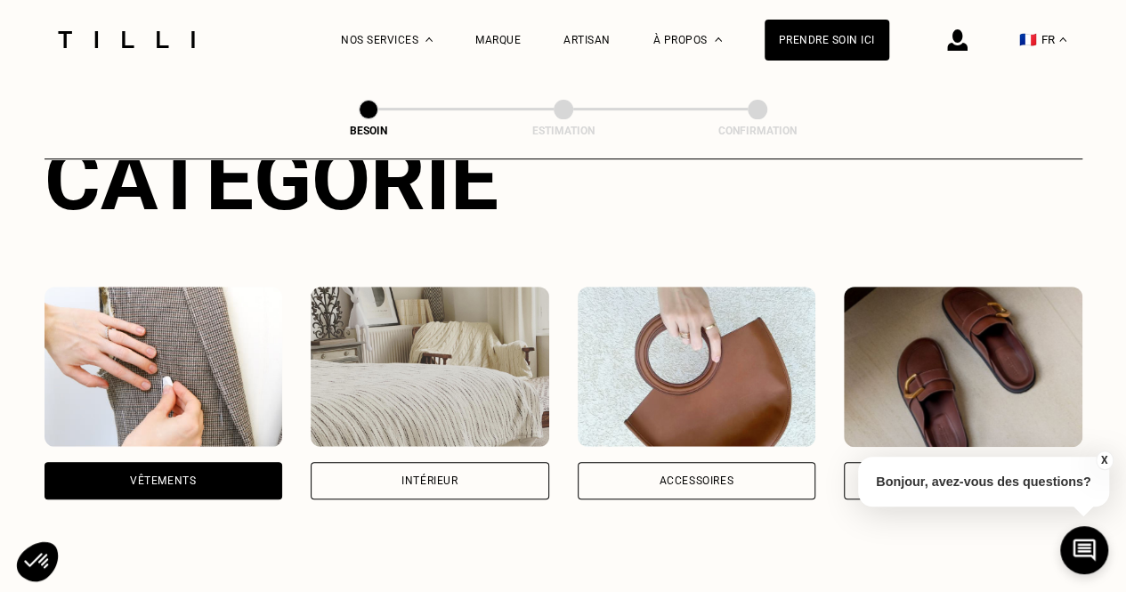
scroll to position [249, 0]
